Goal: Task Accomplishment & Management: Complete application form

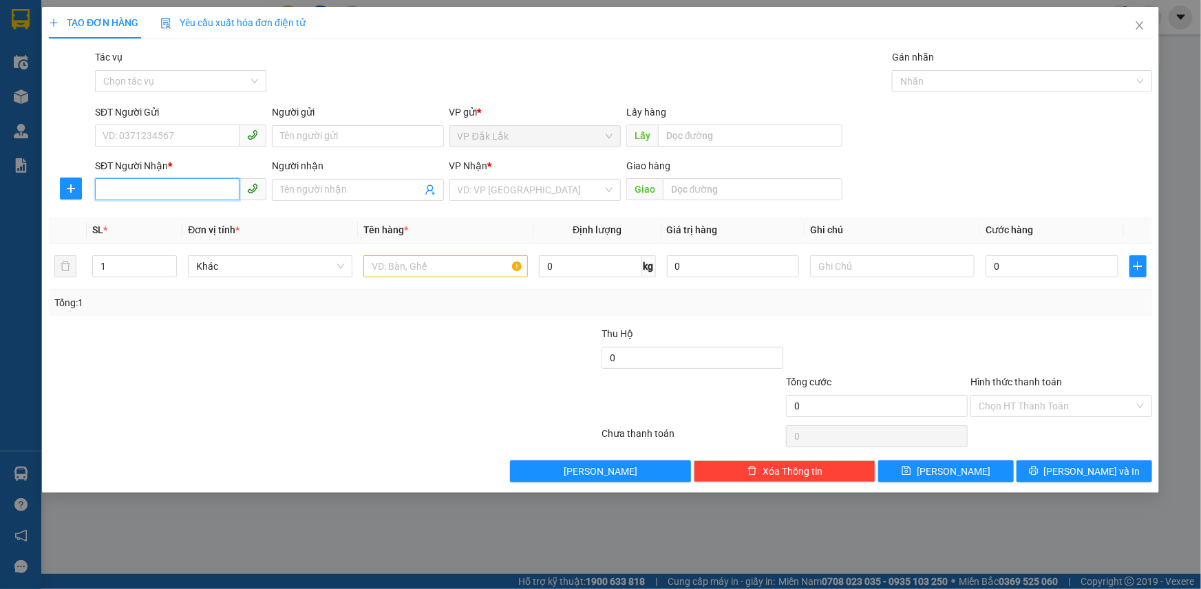
click at [162, 190] on input "SĐT Người Nhận *" at bounding box center [167, 189] width 144 height 22
type input "0941048191"
click at [175, 141] on input "SĐT Người Gửi" at bounding box center [167, 136] width 144 height 22
click at [515, 196] on input "search" at bounding box center [530, 190] width 145 height 21
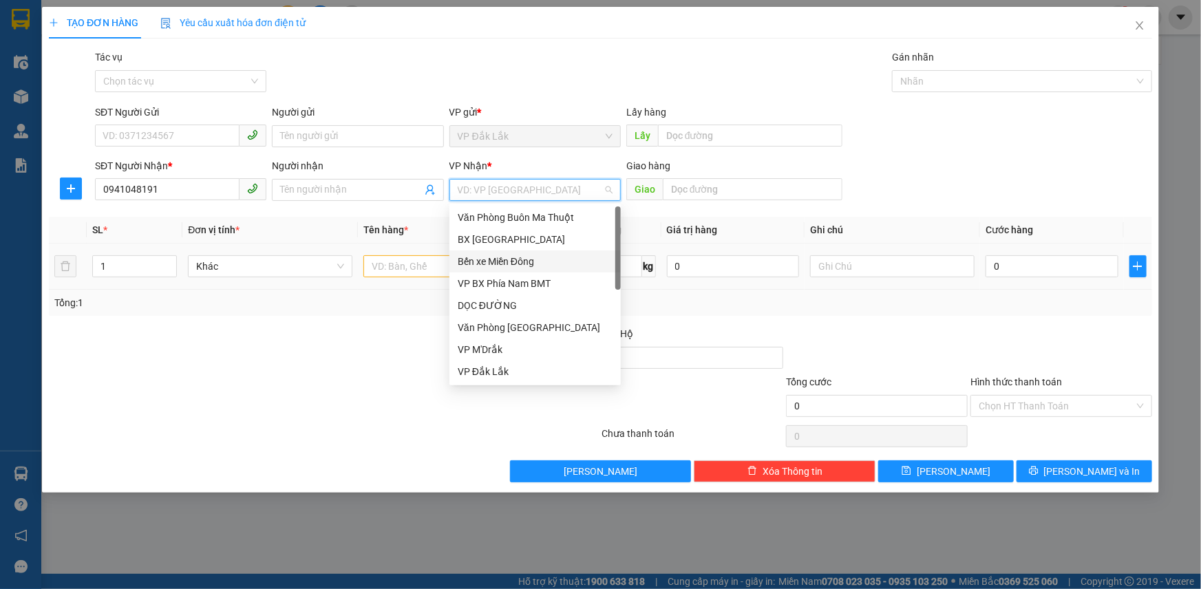
click at [503, 258] on div "Bến xe Miền Đông" at bounding box center [535, 261] width 155 height 15
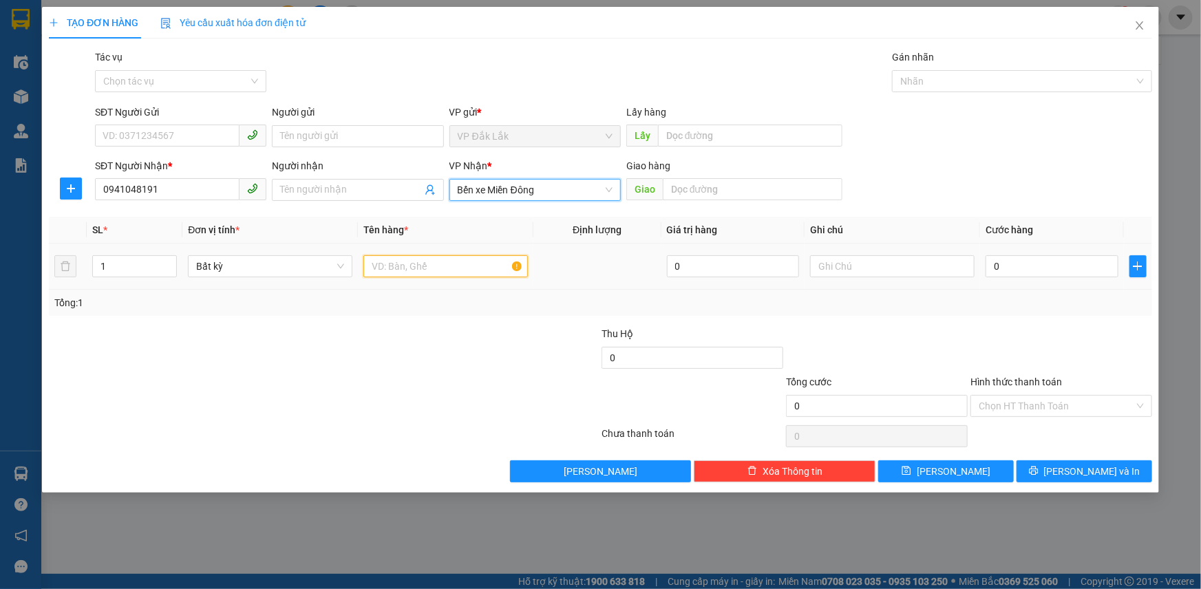
click at [427, 268] on input "text" at bounding box center [445, 266] width 164 height 22
type input "1 KIỆN NHỎ"
click at [1043, 261] on input "0" at bounding box center [1051, 266] width 133 height 22
click at [183, 138] on input "SĐT Người Gửi" at bounding box center [167, 136] width 144 height 22
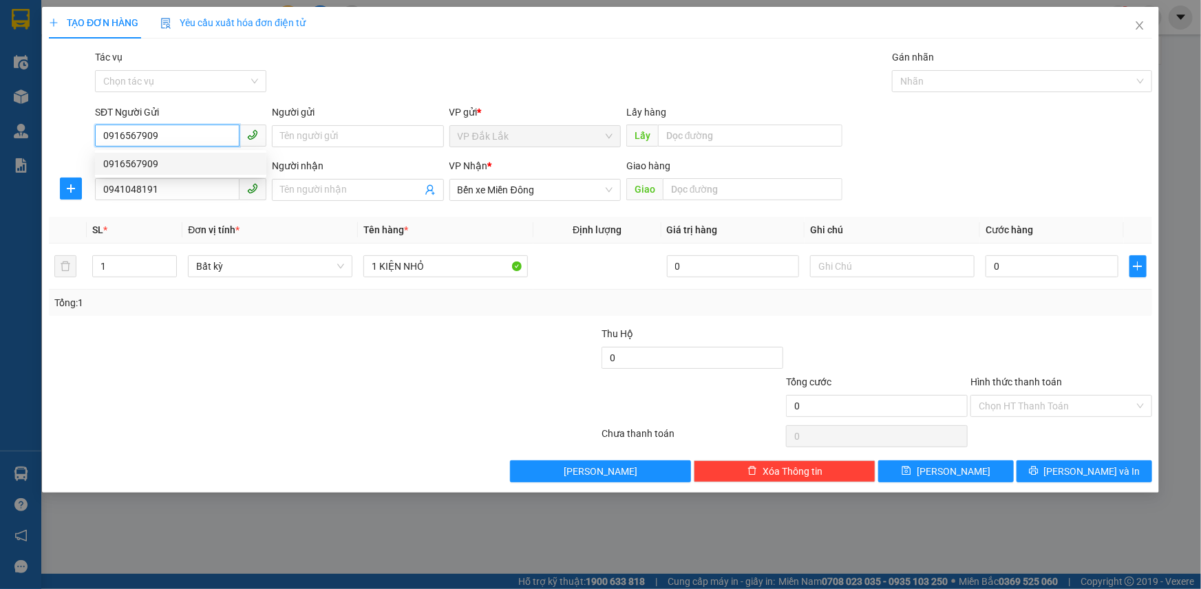
click at [156, 160] on div "0916567909" at bounding box center [180, 163] width 155 height 15
type input "0916567909"
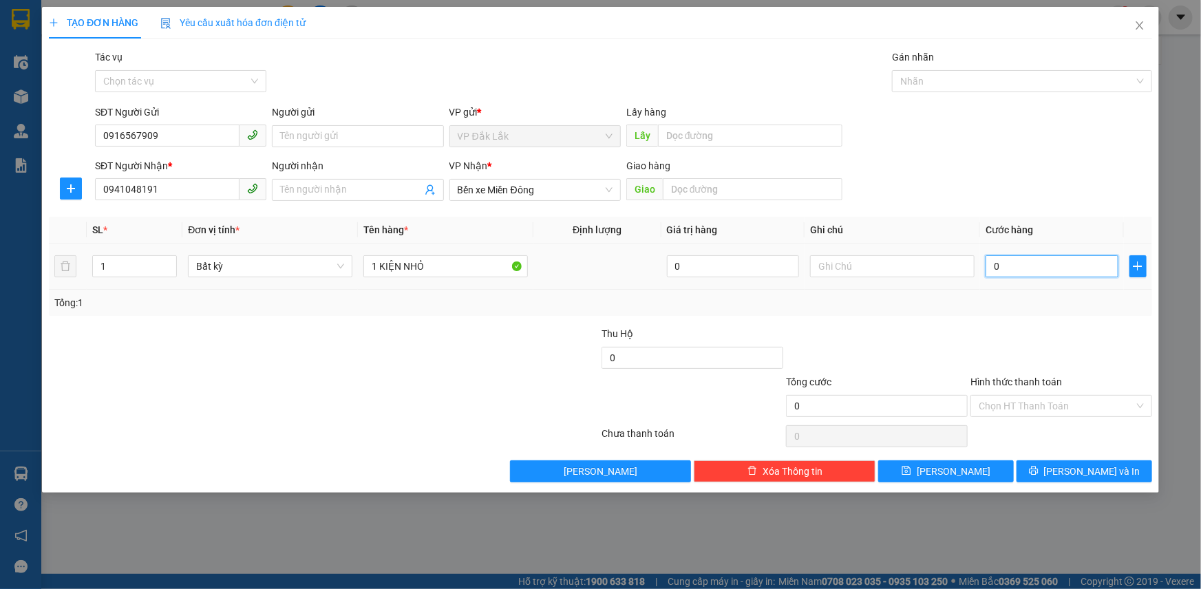
click at [1053, 268] on input "0" at bounding box center [1051, 266] width 133 height 22
type input "2"
type input "20"
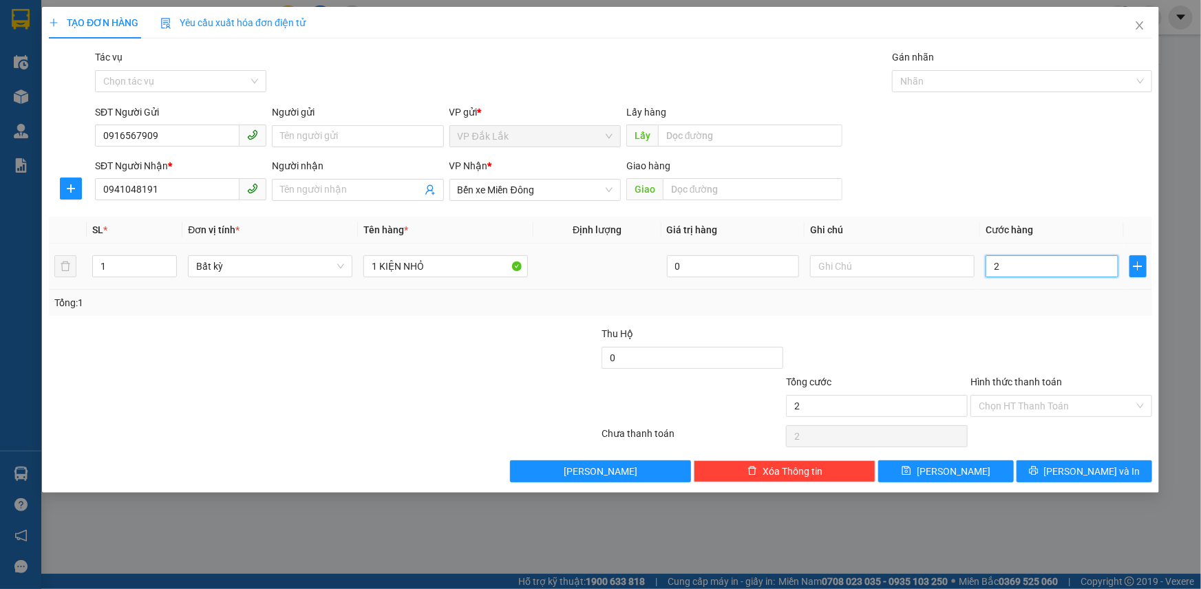
type input "20"
type input "200"
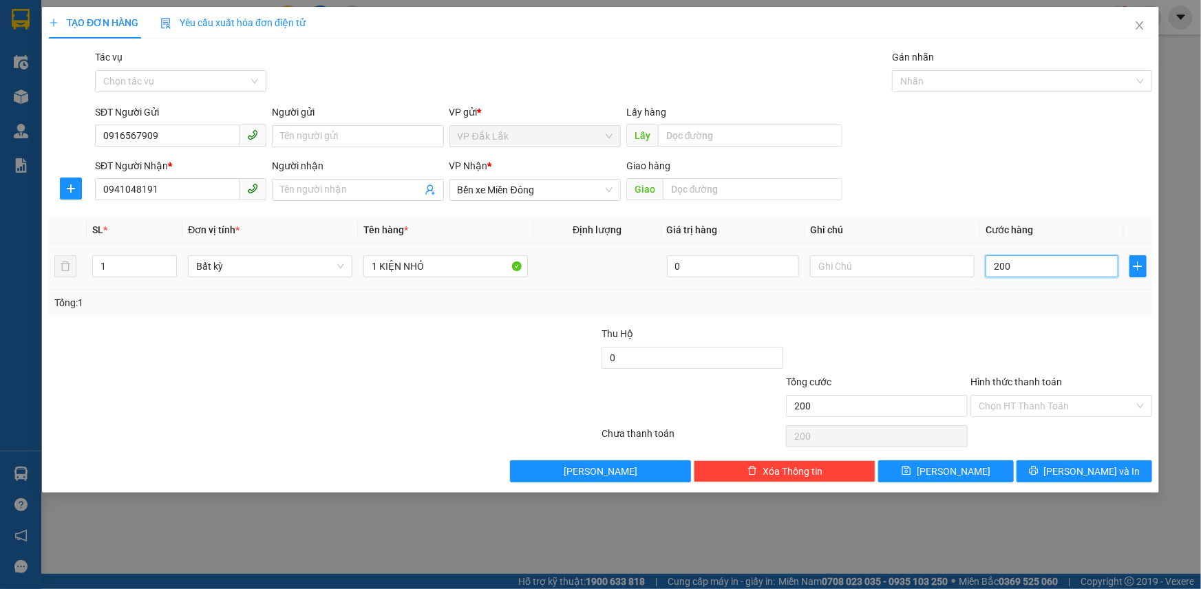
type input "2.000"
type input "20.000"
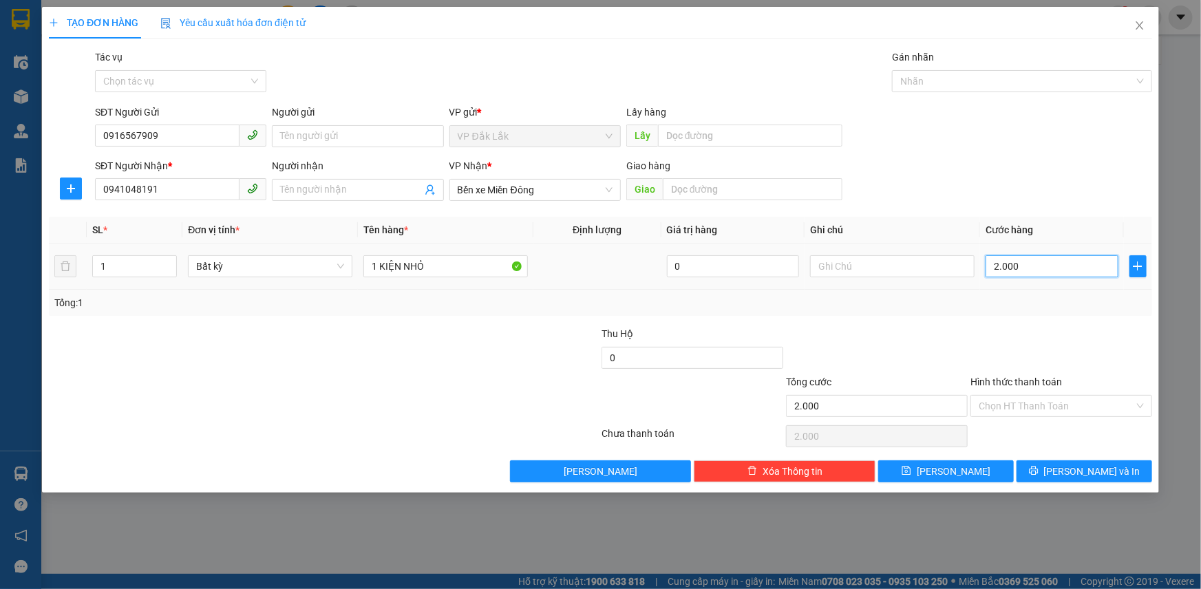
type input "20.000"
type input "200.000"
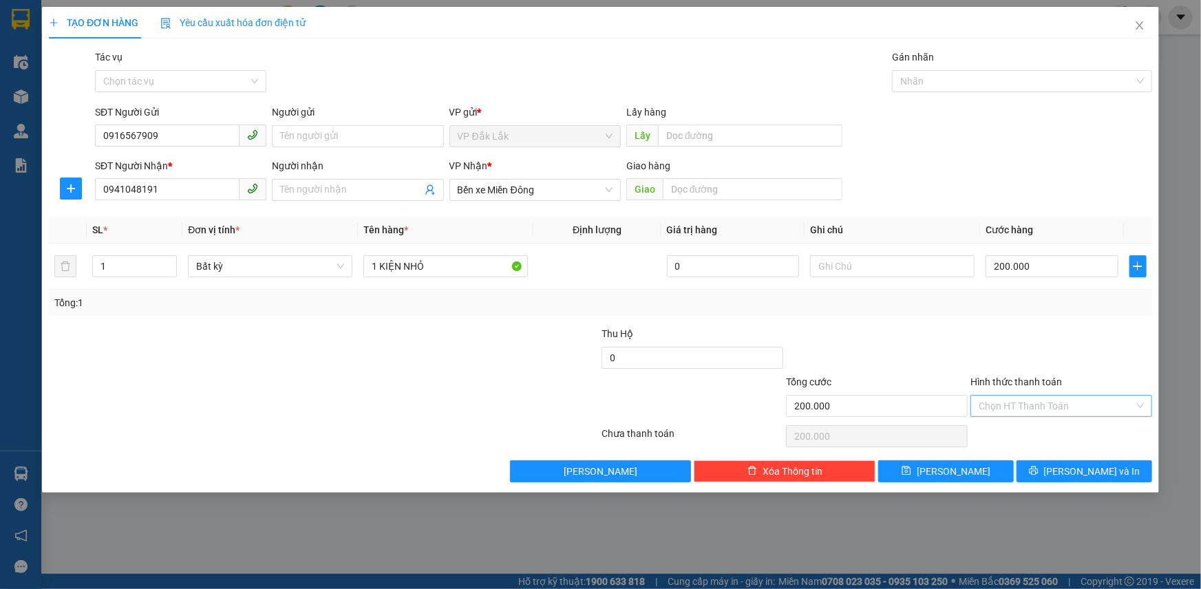
click at [1037, 415] on input "Hình thức thanh toán" at bounding box center [1055, 406] width 155 height 21
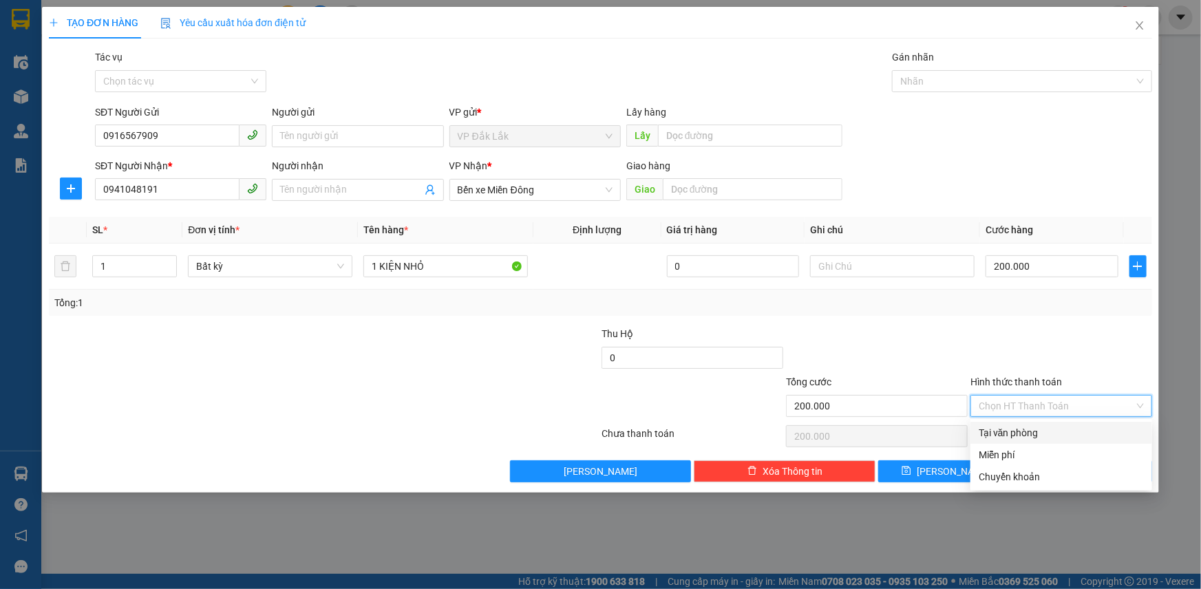
click at [1050, 409] on input "Hình thức thanh toán" at bounding box center [1055, 406] width 155 height 21
click at [1016, 433] on div "Tại văn phòng" at bounding box center [1060, 432] width 165 height 15
type input "0"
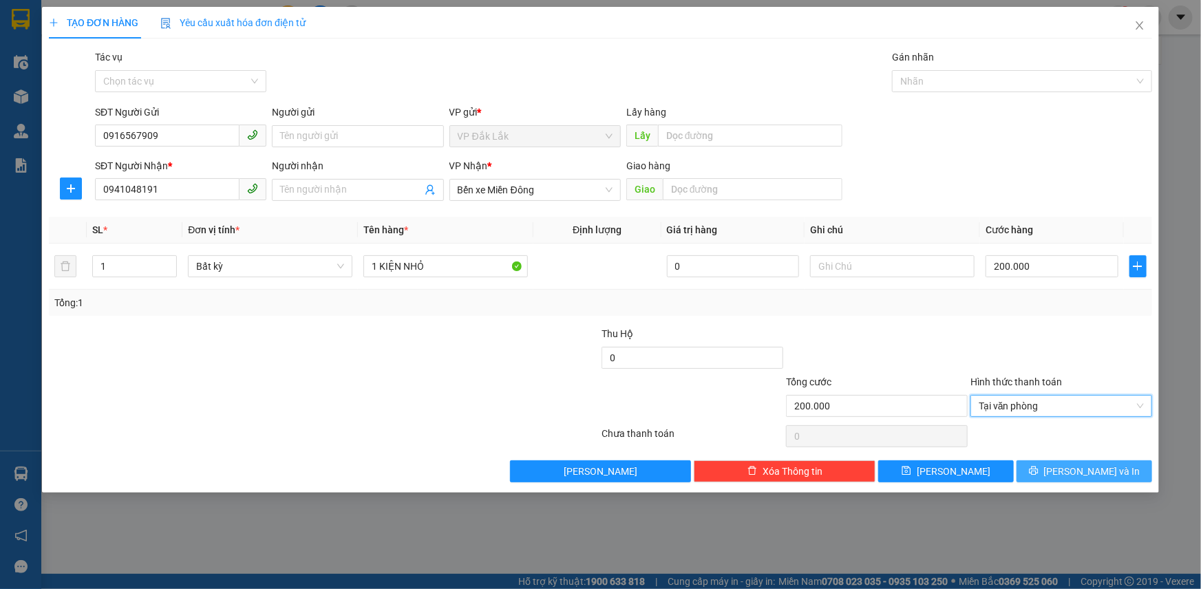
click at [1062, 464] on button "[PERSON_NAME] và In" at bounding box center [1084, 471] width 136 height 22
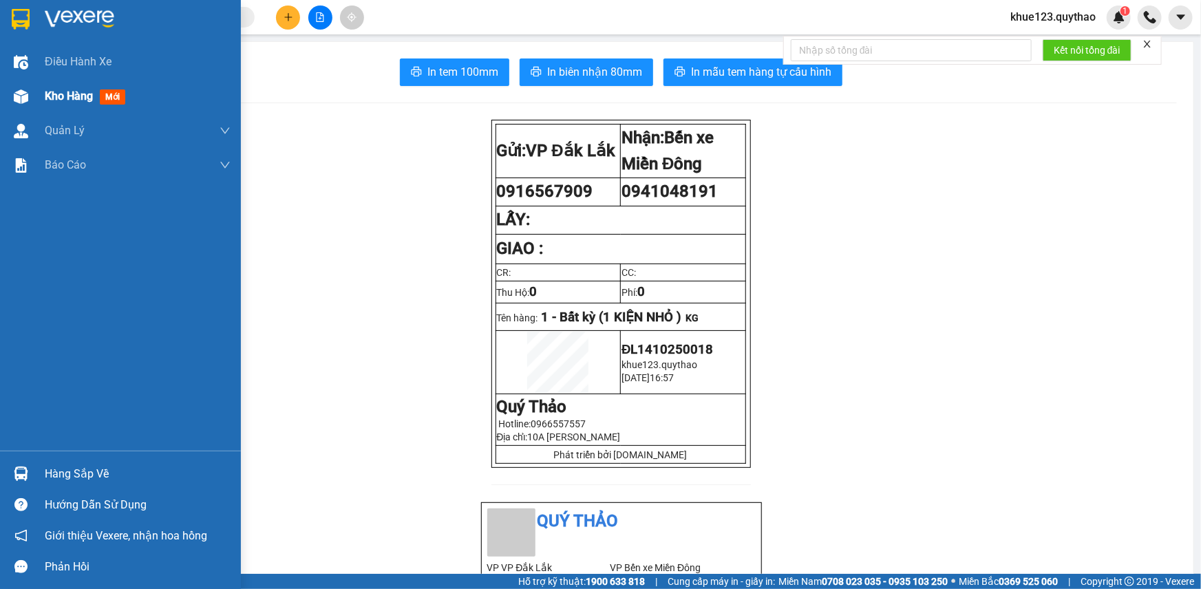
click at [80, 103] on div "Kho hàng mới" at bounding box center [88, 95] width 86 height 17
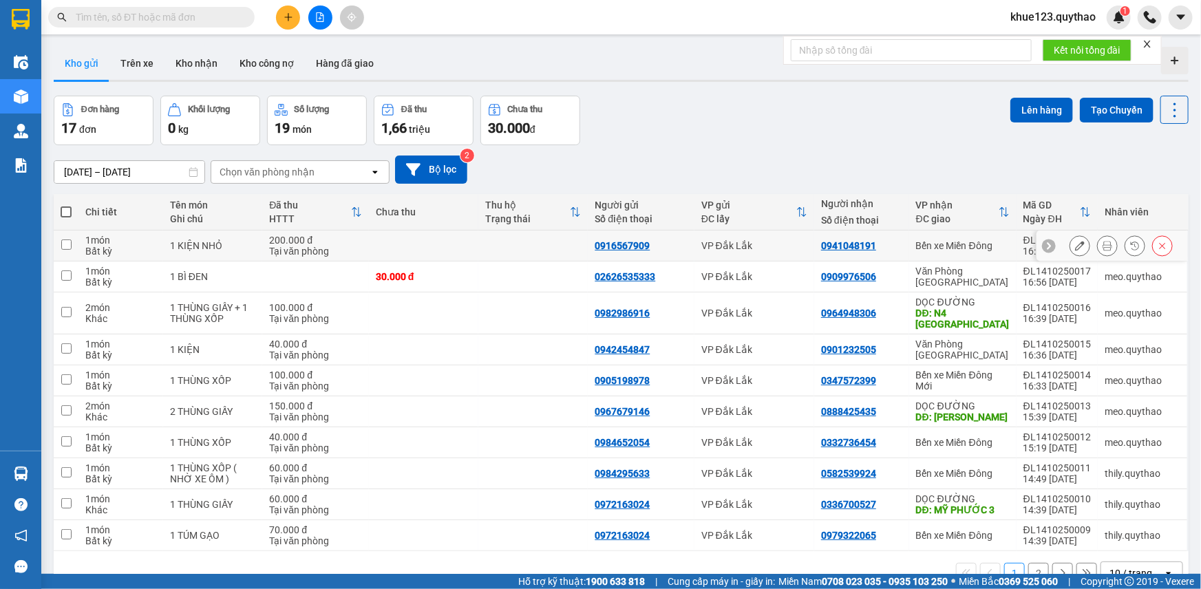
click at [1157, 244] on icon at bounding box center [1162, 246] width 10 height 10
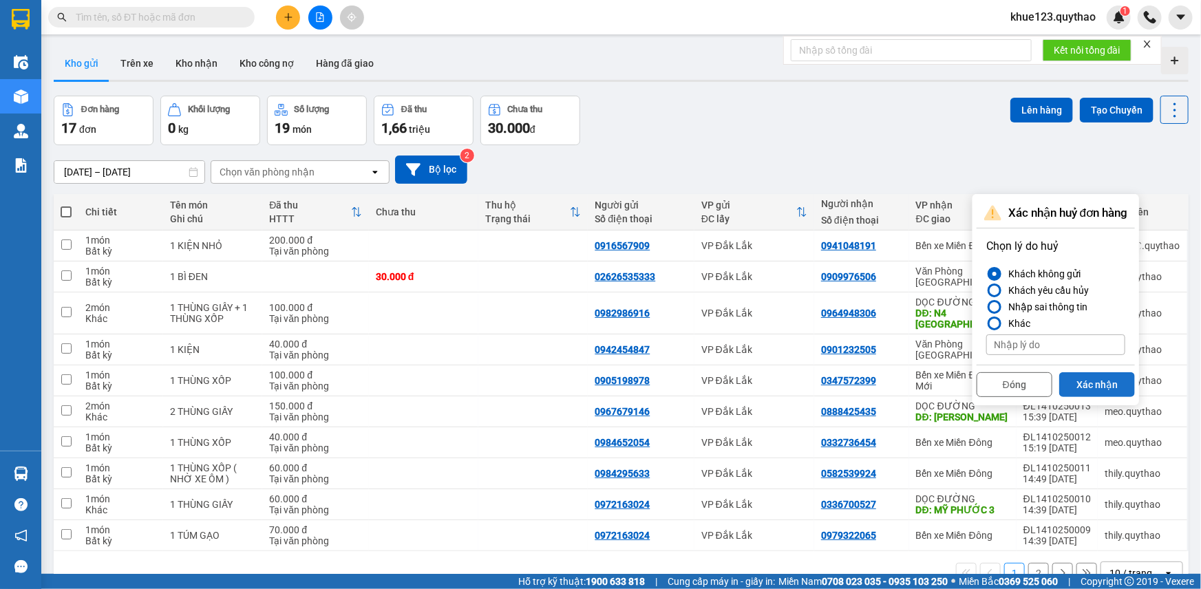
click at [1098, 376] on button "Xác nhận" at bounding box center [1097, 384] width 76 height 25
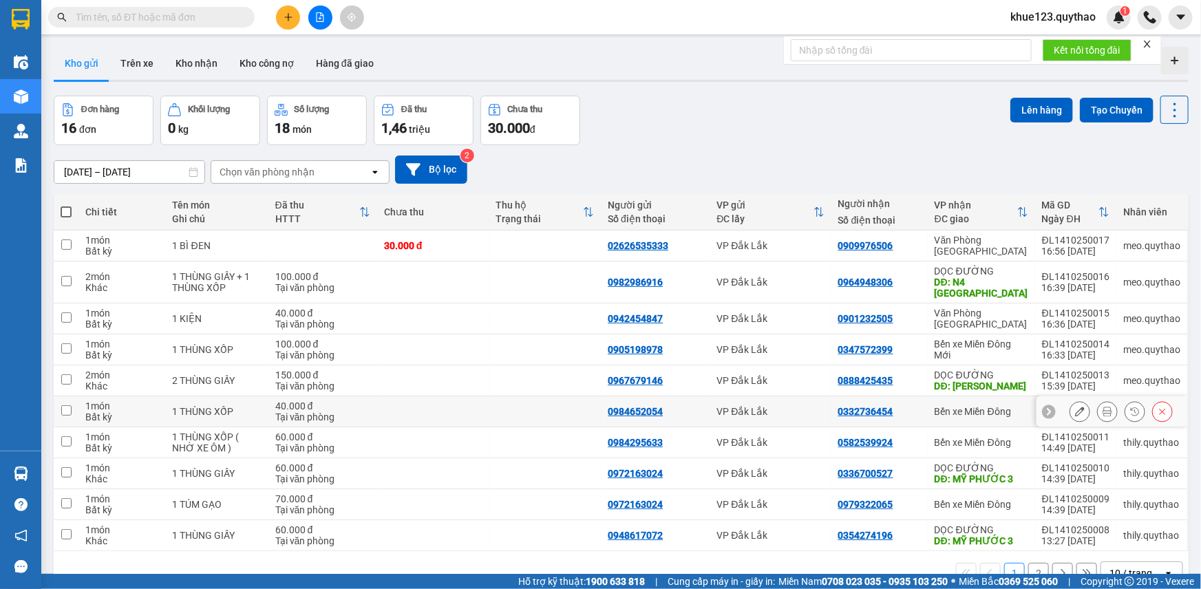
scroll to position [63, 0]
